Goal: Information Seeking & Learning: Understand process/instructions

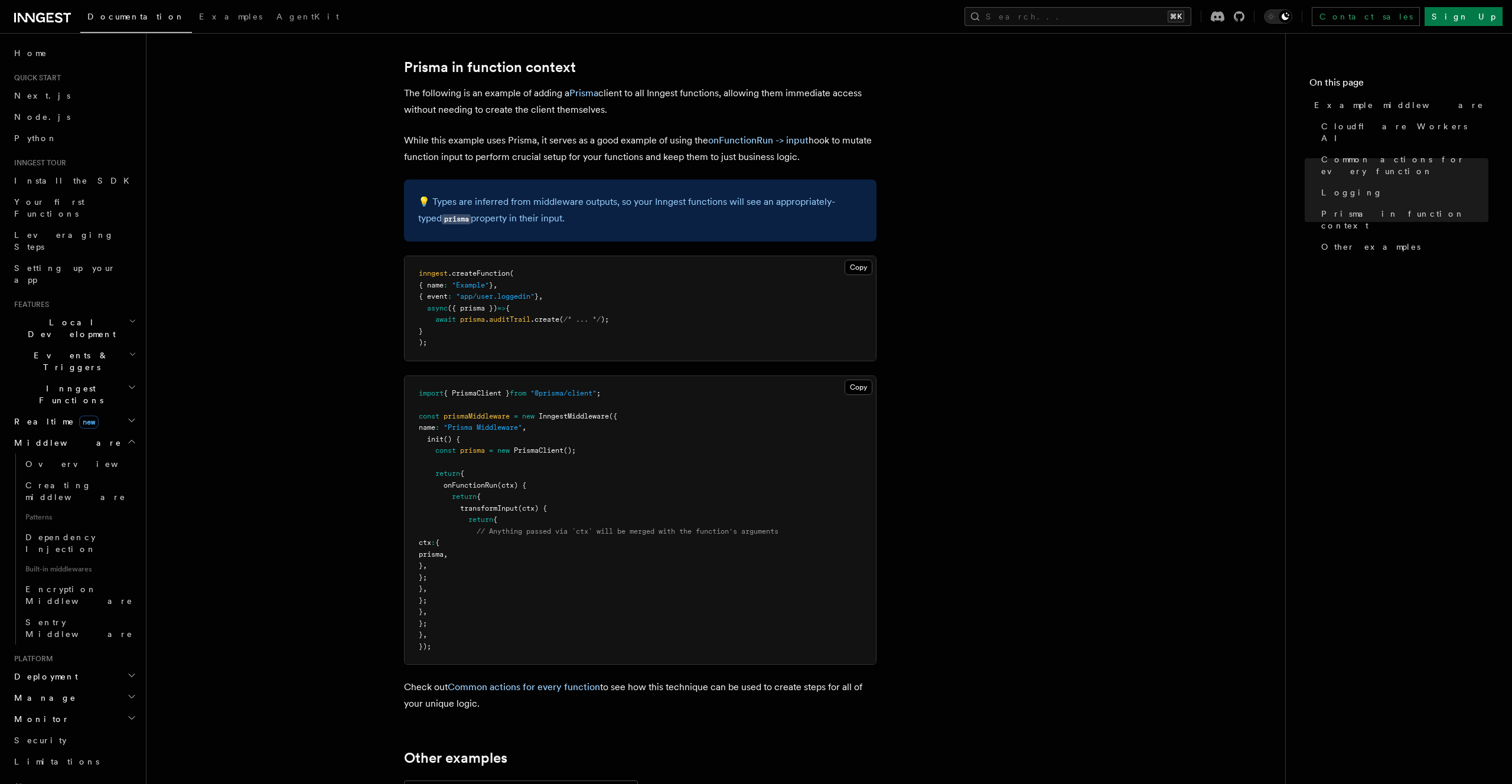
scroll to position [158, 0]
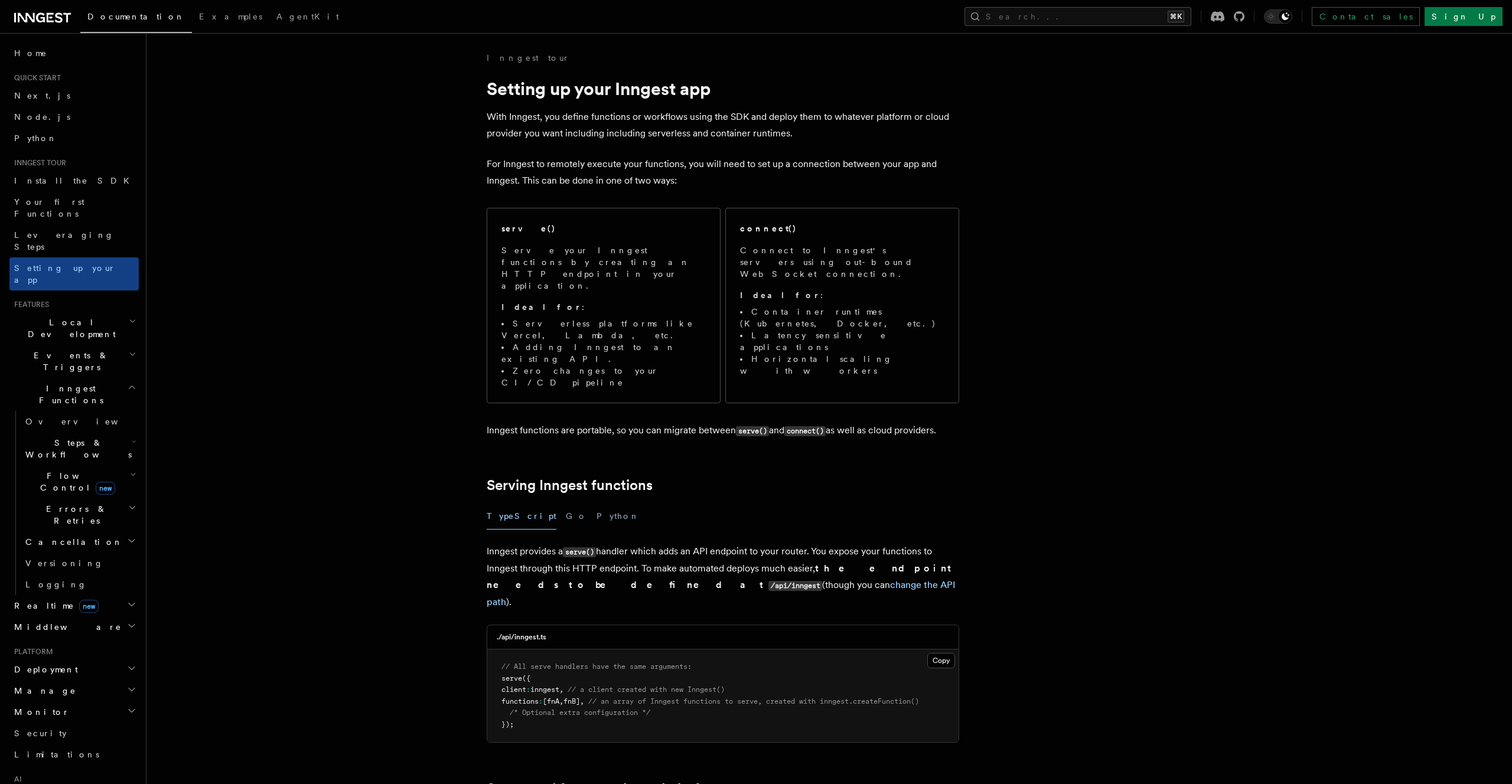
scroll to position [480, 0]
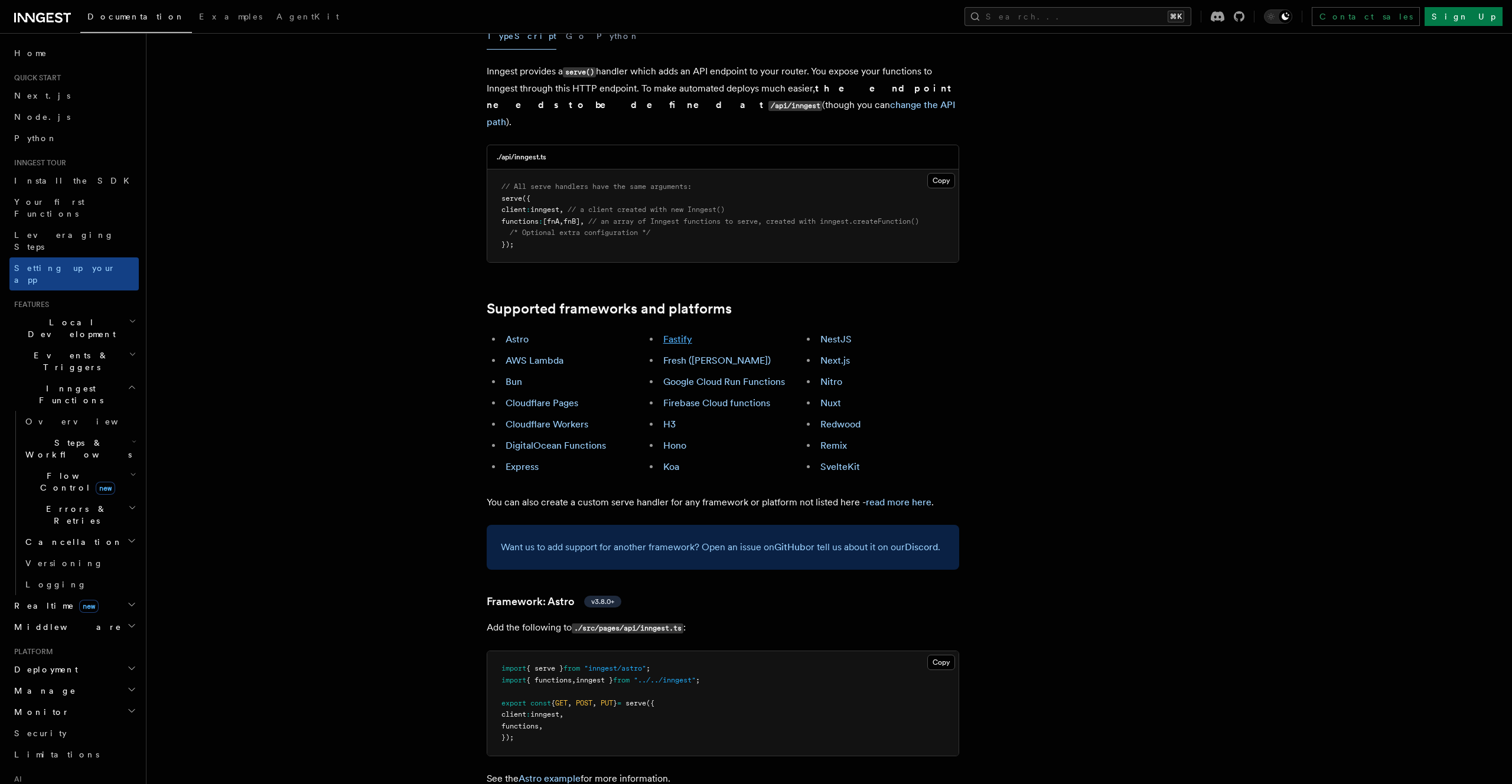
click at [687, 333] on link "Fastify" at bounding box center [678, 339] width 29 height 11
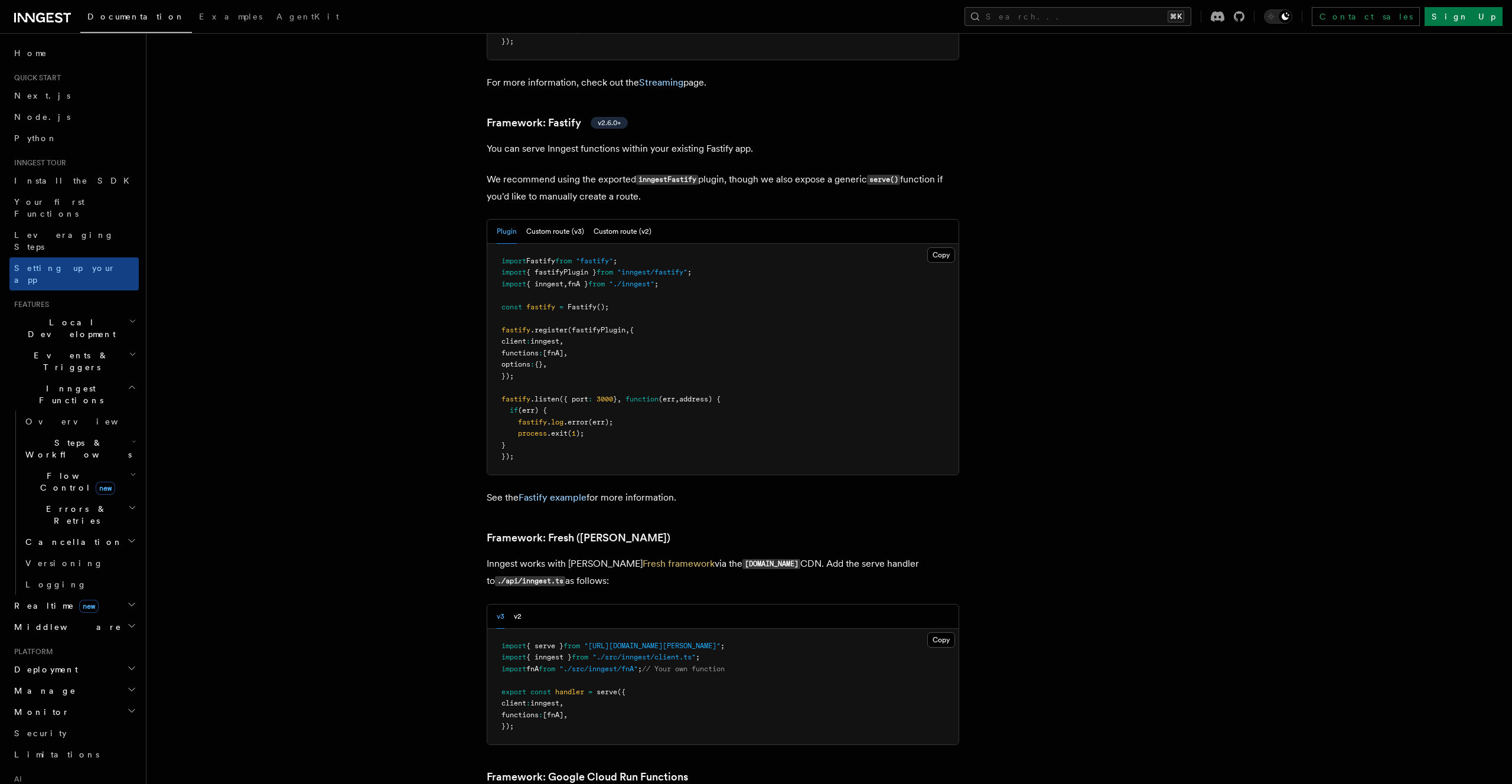
scroll to position [3622, 0]
